Goal: Information Seeking & Learning: Learn about a topic

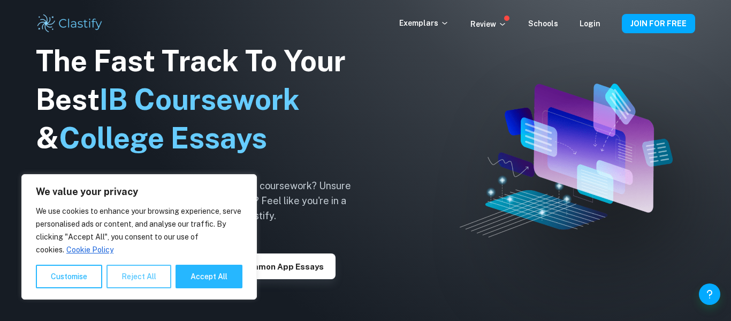
click at [131, 281] on button "Reject All" at bounding box center [139, 277] width 65 height 24
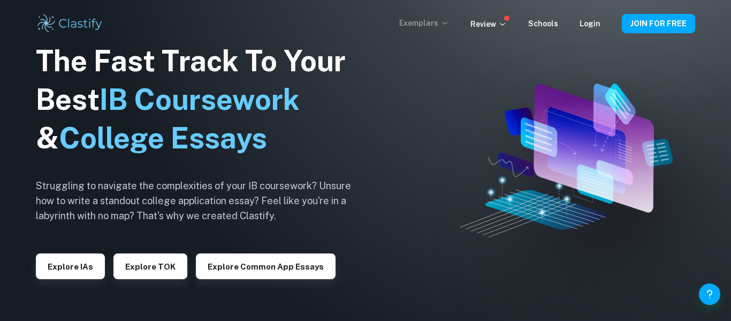
click at [443, 20] on p "Exemplars" at bounding box center [424, 23] width 50 height 12
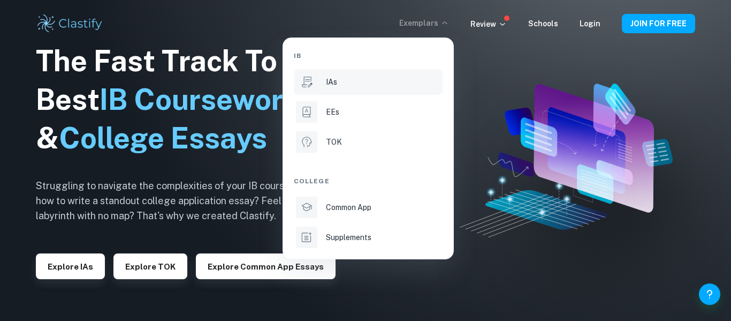
click at [373, 81] on div "IAs" at bounding box center [383, 82] width 115 height 12
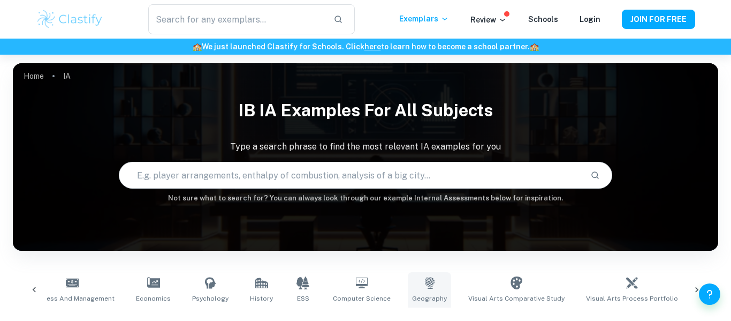
scroll to position [0, 260]
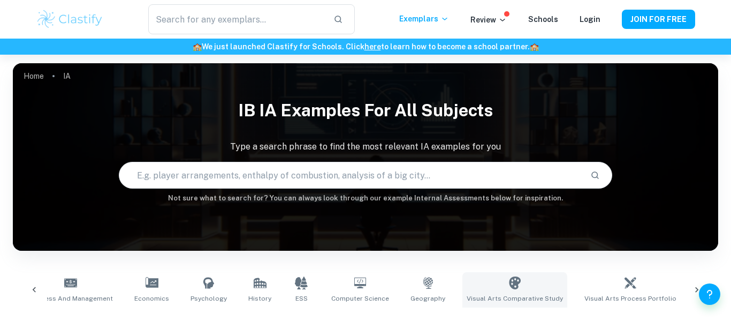
click at [479, 285] on link "Visual Arts Comparative Study" at bounding box center [515, 289] width 105 height 35
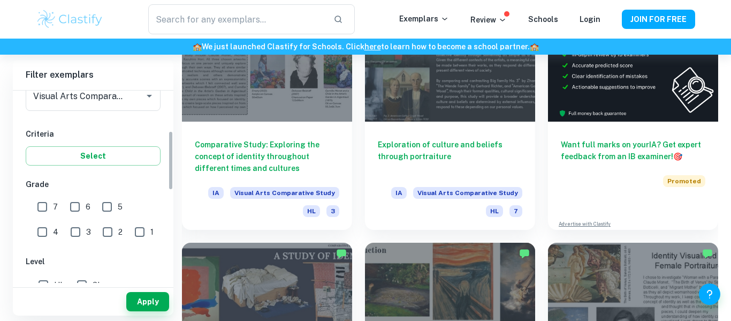
scroll to position [154, 0]
click at [48, 206] on input "7" at bounding box center [42, 203] width 21 height 21
checkbox input "true"
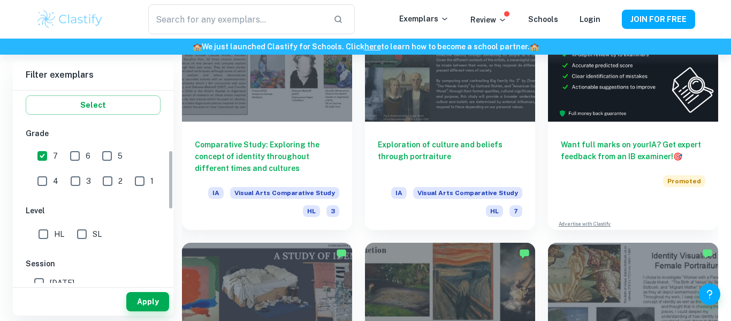
scroll to position [205, 0]
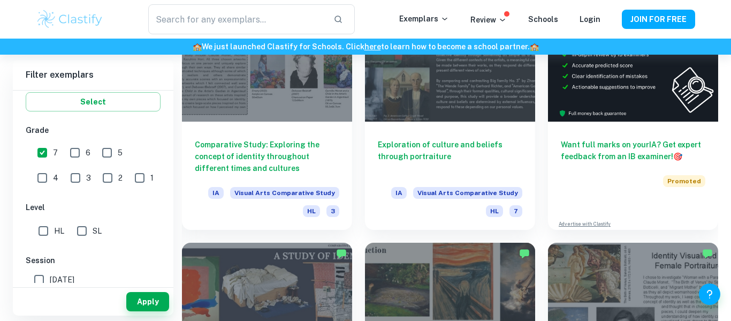
click at [78, 231] on input "SL" at bounding box center [81, 230] width 21 height 21
checkbox input "true"
click at [131, 301] on button "Apply" at bounding box center [147, 301] width 43 height 19
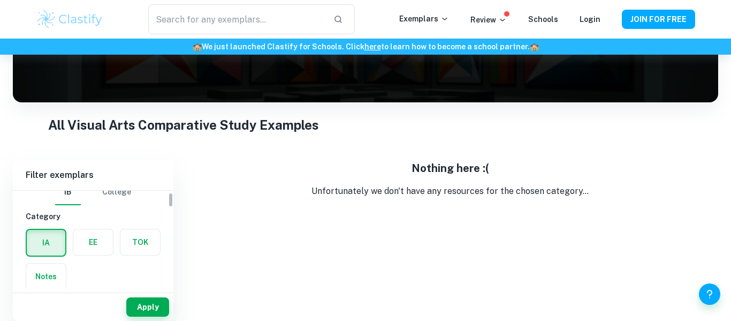
scroll to position [11, 0]
click at [56, 247] on label "button" at bounding box center [46, 243] width 39 height 26
click at [0, 0] on input "radio" at bounding box center [0, 0] width 0 height 0
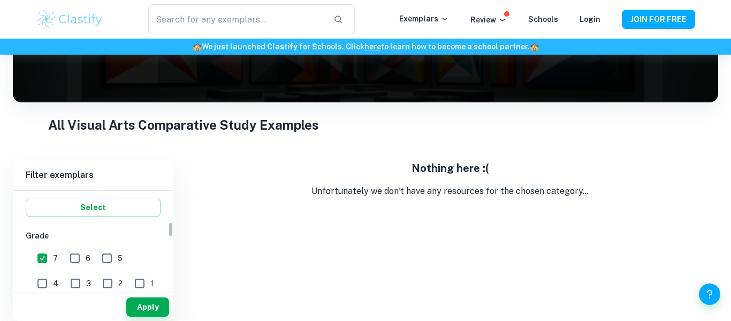
scroll to position [200, 0]
click at [43, 263] on input "7" at bounding box center [42, 257] width 21 height 21
click at [32, 253] on input "7" at bounding box center [42, 257] width 21 height 21
checkbox input "false"
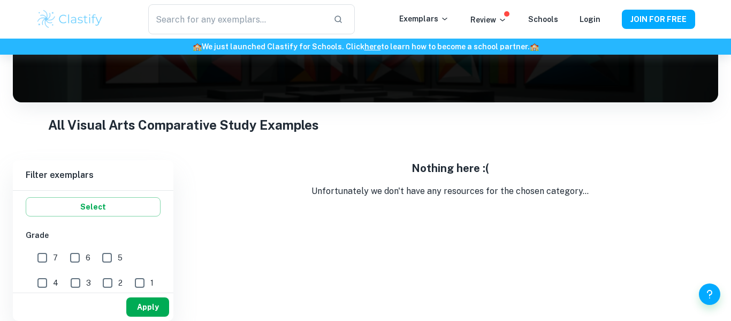
click at [135, 308] on button "Apply" at bounding box center [147, 306] width 43 height 19
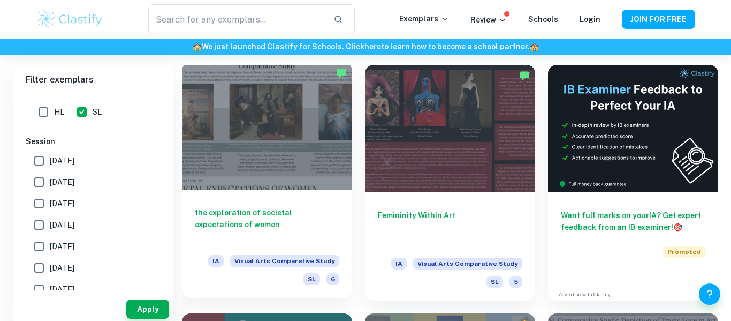
scroll to position [252, 0]
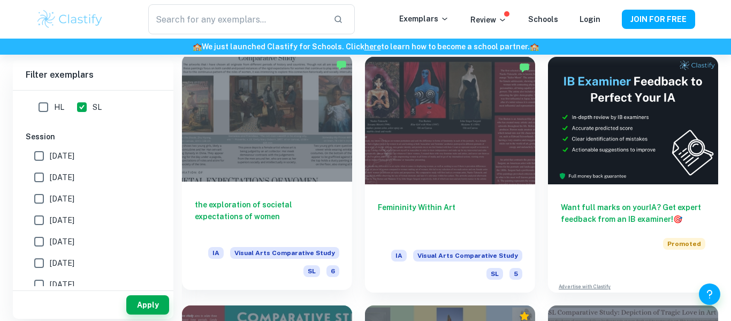
click at [229, 203] on h6 "the exploration of societal expectations of women" at bounding box center [267, 216] width 145 height 35
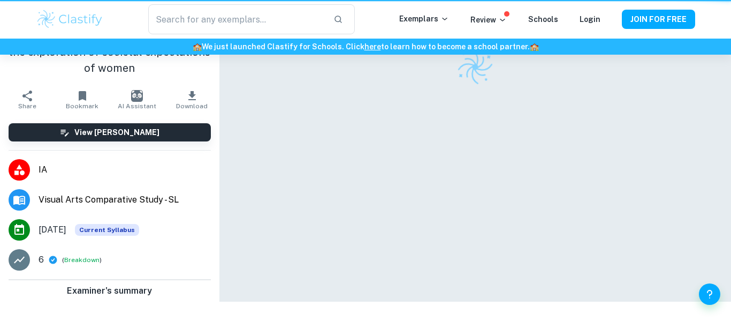
click at [229, 203] on div at bounding box center [476, 150] width 512 height 301
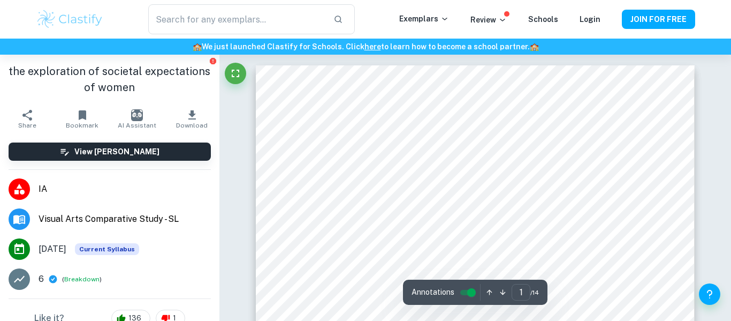
scroll to position [266, 0]
type input "14"
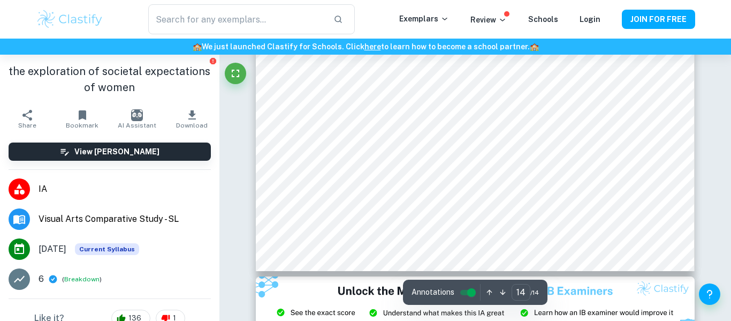
scroll to position [4197, 0]
